Goal: Obtain resource: Download file/media

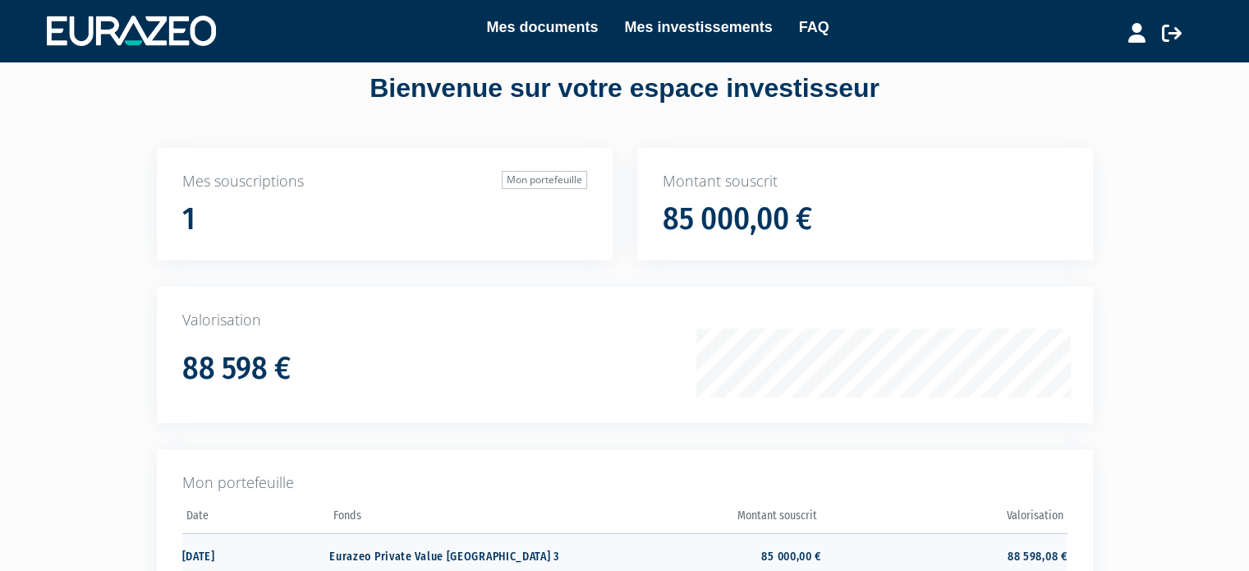
scroll to position [38, 0]
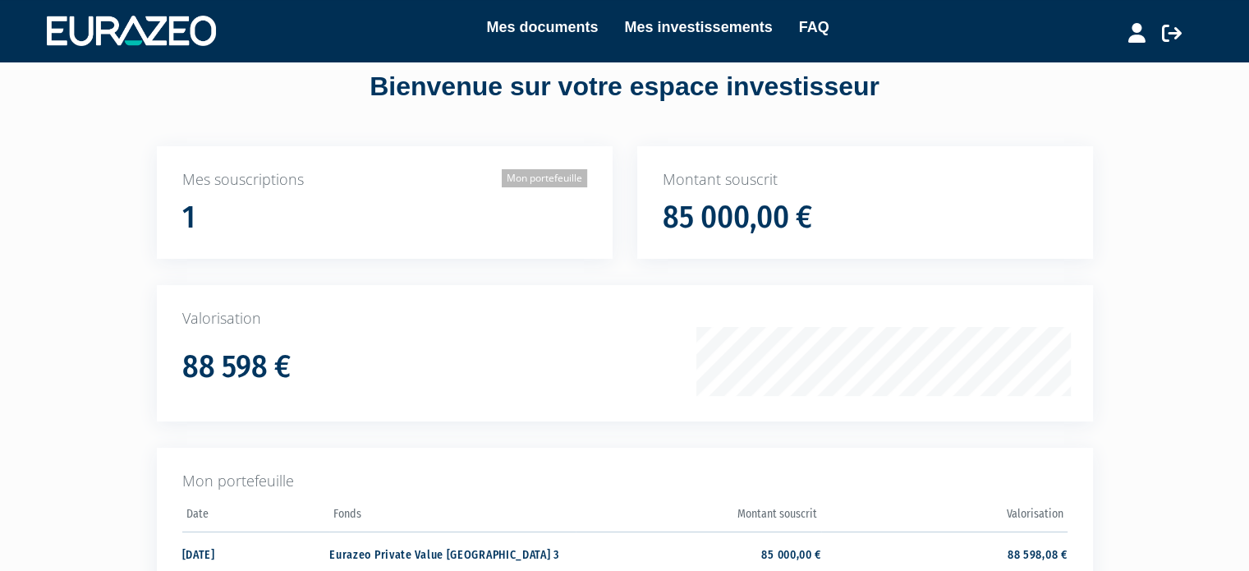
click at [573, 173] on link "Mon portefeuille" at bounding box center [544, 178] width 85 height 18
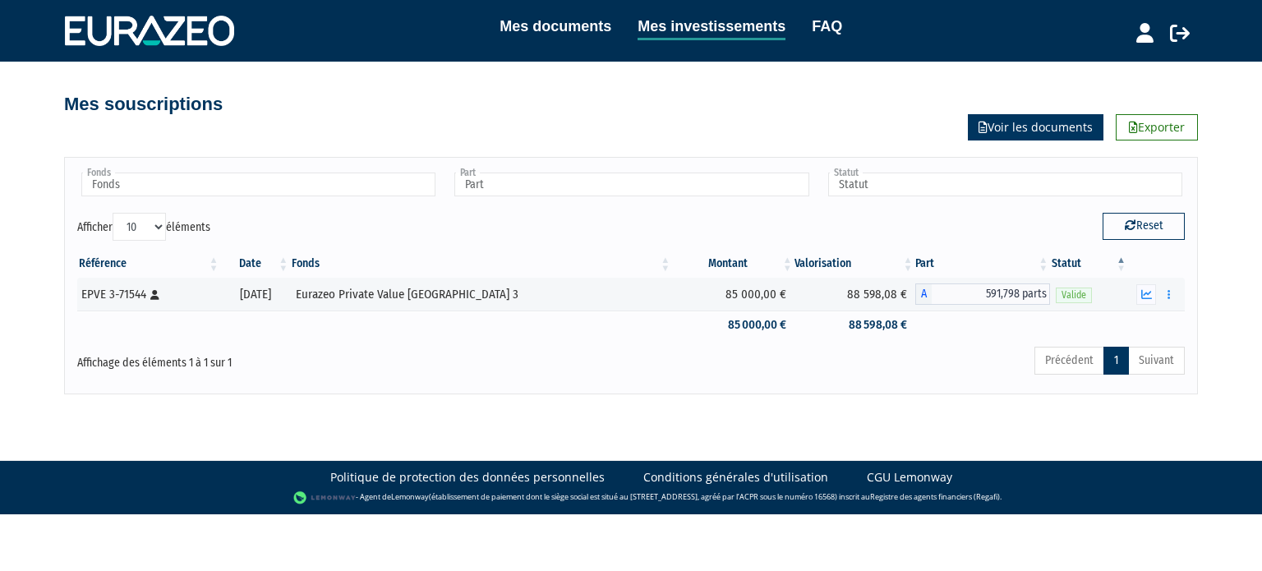
click at [999, 135] on link "Voir les documents" at bounding box center [1036, 127] width 136 height 26
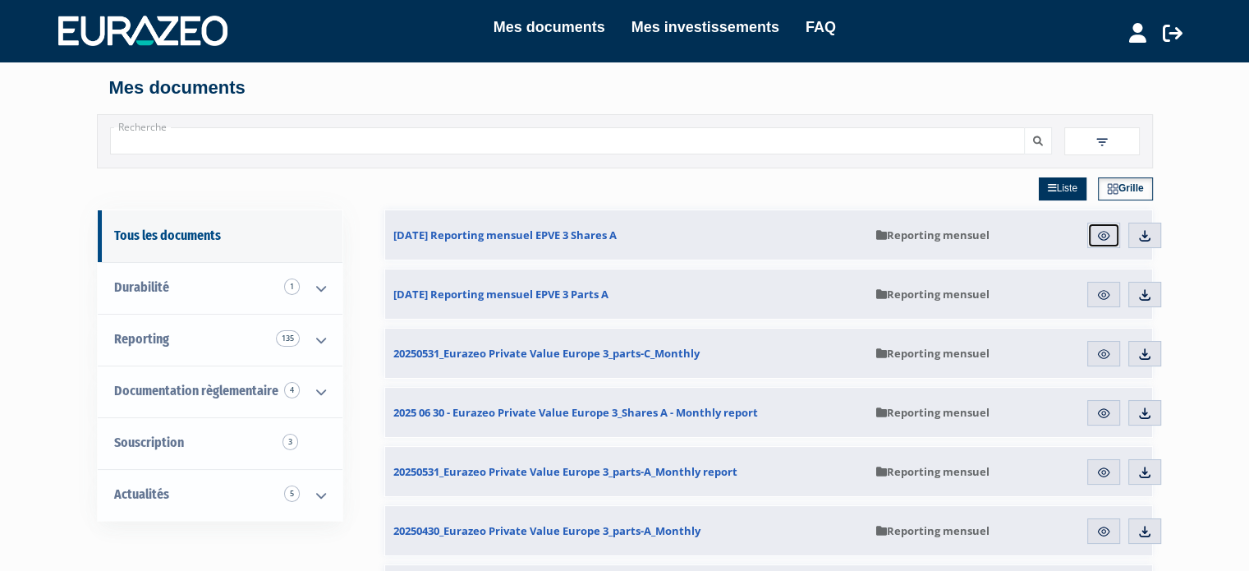
click at [1106, 243] on link "Aperçu" at bounding box center [1104, 236] width 33 height 26
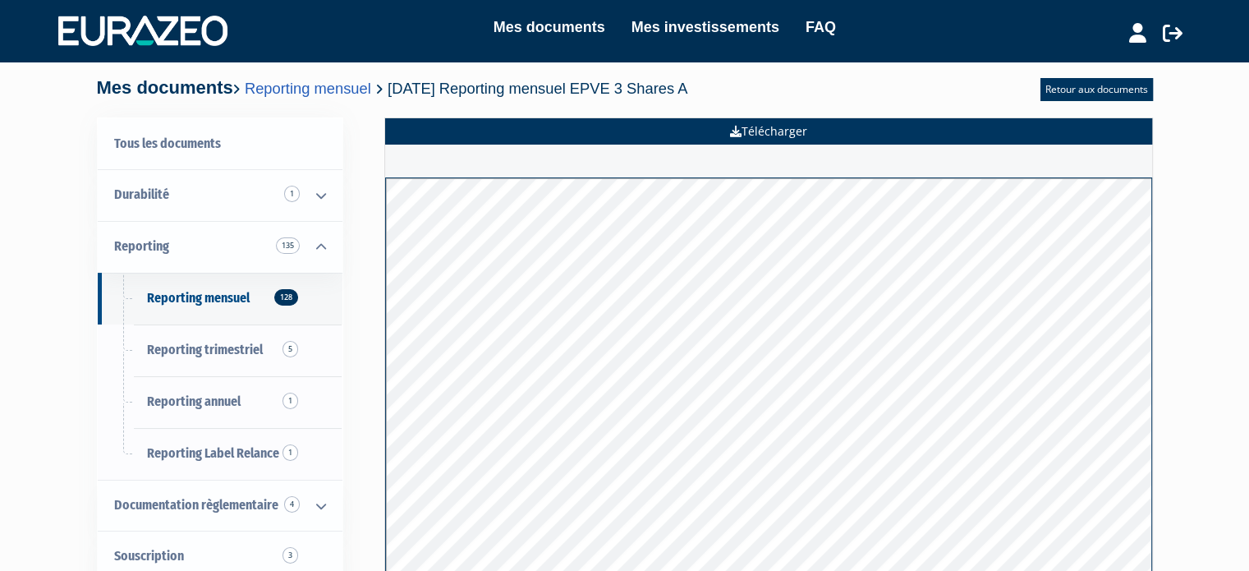
click at [772, 137] on link "Télécharger" at bounding box center [768, 131] width 767 height 26
